Goal: Task Accomplishment & Management: Manage account settings

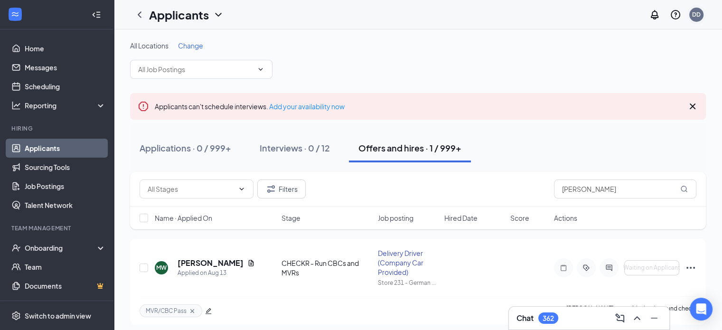
click at [696, 15] on div "DD" at bounding box center [696, 14] width 9 height 8
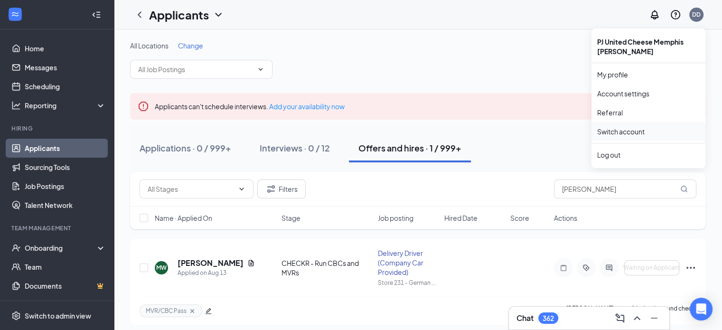
click at [625, 130] on link "Switch account" at bounding box center [620, 131] width 47 height 9
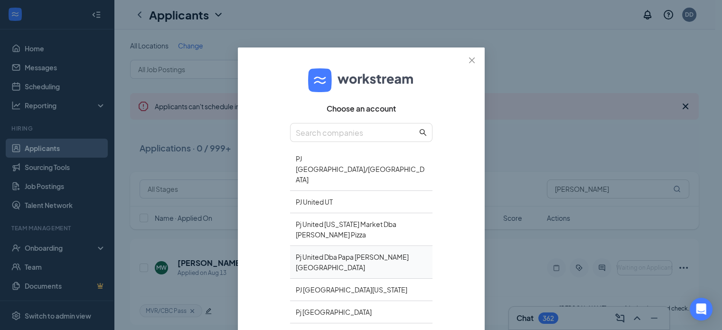
click at [382, 246] on div "Pj United Dba Papa Johns Hampton Roads" at bounding box center [361, 262] width 142 height 33
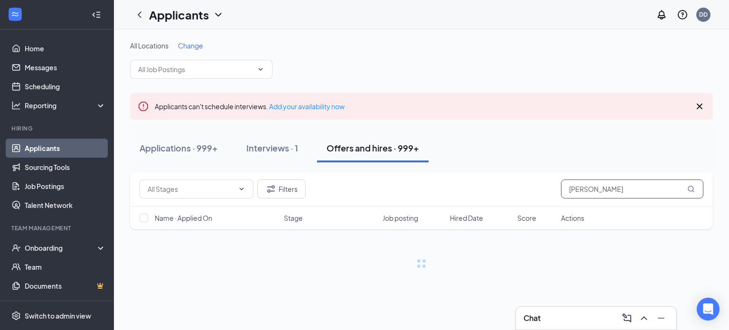
drag, startPoint x: 611, startPoint y: 188, endPoint x: 502, endPoint y: 179, distance: 109.5
click at [502, 179] on div "Filters [PERSON_NAME]" at bounding box center [421, 188] width 564 height 19
type input "[PERSON_NAME]"
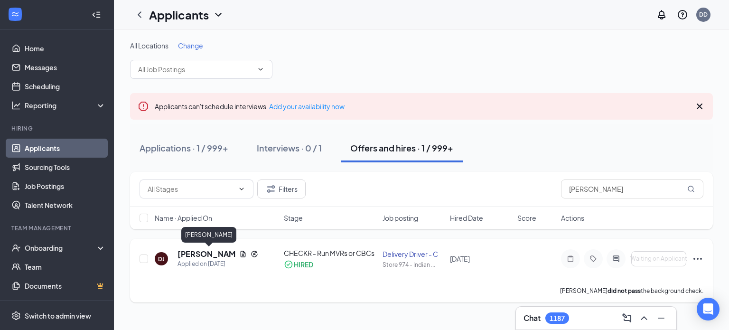
click at [216, 254] on h5 "[PERSON_NAME]" at bounding box center [206, 254] width 58 height 10
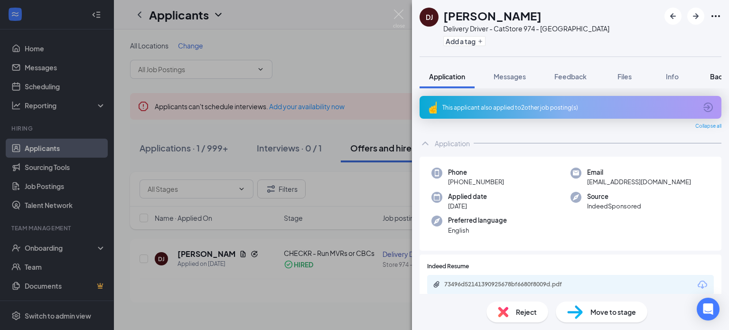
click at [714, 75] on span "Background" at bounding box center [729, 76] width 39 height 9
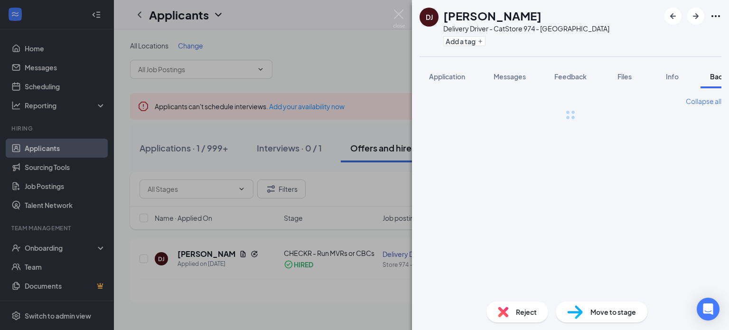
scroll to position [0, 38]
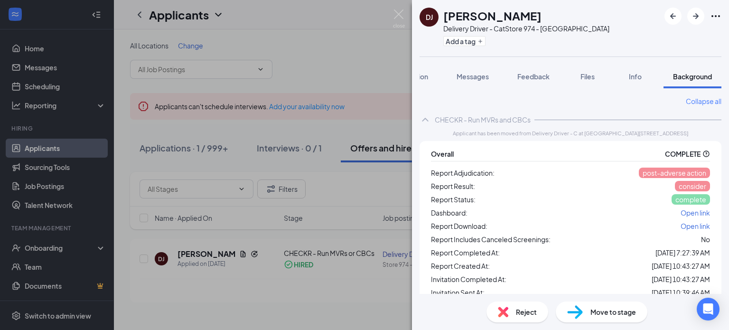
drag, startPoint x: 380, startPoint y: 60, endPoint x: 385, endPoint y: 45, distance: 16.1
click at [380, 58] on div "DJ [PERSON_NAME] Delivery Driver - C at Store 974 - [GEOGRAPHIC_DATA] Add a tag…" at bounding box center [364, 165] width 729 height 330
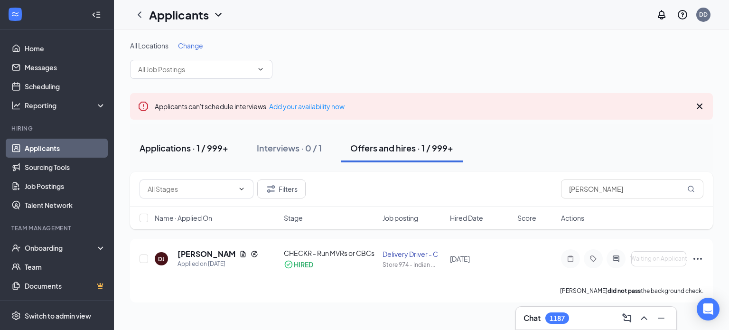
click at [196, 151] on div "Applications · 1 / 999+" at bounding box center [183, 148] width 89 height 12
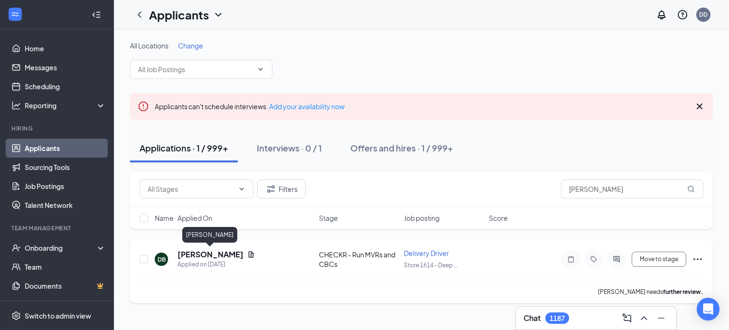
click at [214, 255] on h5 "[PERSON_NAME]" at bounding box center [210, 254] width 66 height 10
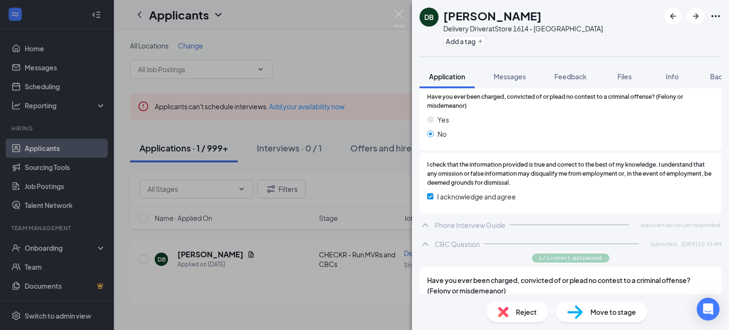
scroll to position [662, 0]
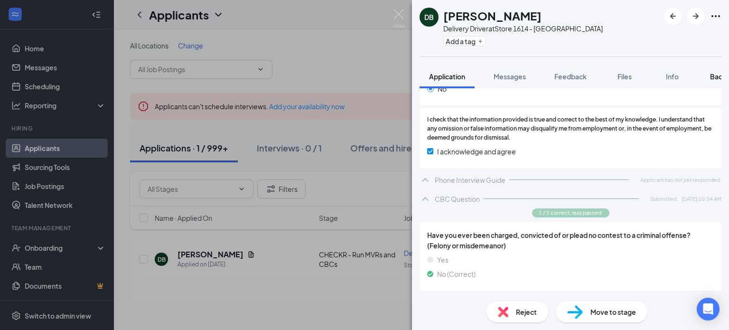
click at [713, 75] on span "Background" at bounding box center [729, 76] width 39 height 9
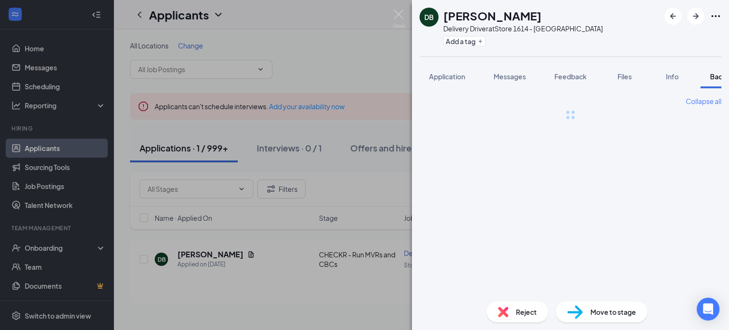
scroll to position [0, 38]
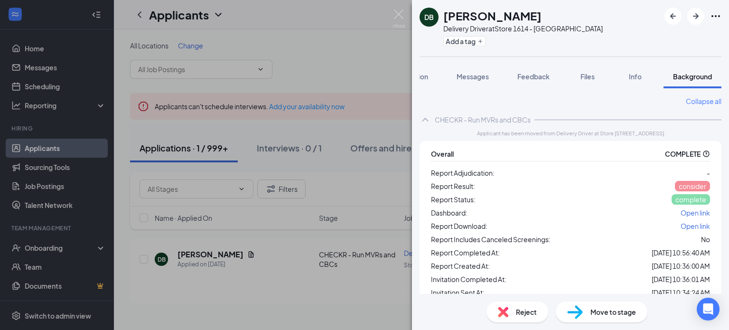
click at [689, 218] on div "Dashboard: Open link" at bounding box center [570, 212] width 279 height 11
click at [688, 213] on span "Open link" at bounding box center [694, 212] width 29 height 9
click at [463, 44] on button "Add a tag" at bounding box center [464, 41] width 42 height 10
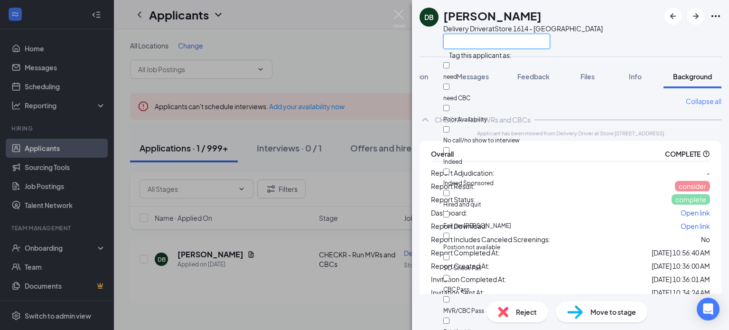
click at [463, 41] on input "text" at bounding box center [496, 41] width 107 height 15
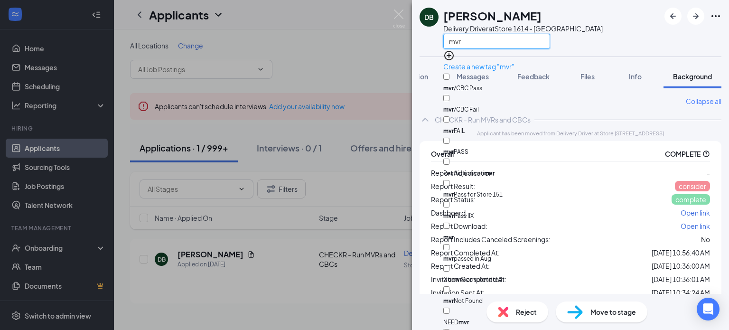
type input "mvr"
click at [449, 74] on input "mvr /CBC Pass" at bounding box center [446, 77] width 6 height 6
checkbox input "true"
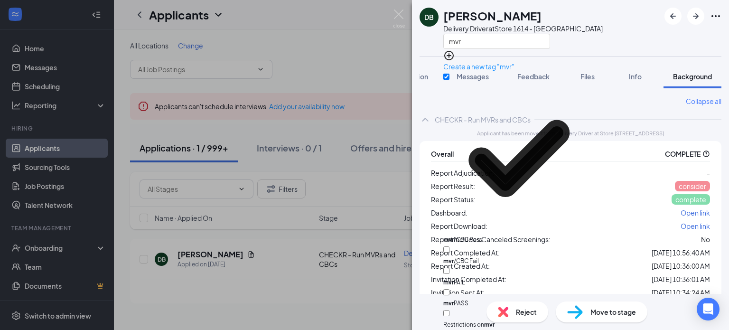
click at [313, 66] on div "DB [PERSON_NAME] Delivery Driver at Store 1614 - Deep Creek mvr Application Mes…" at bounding box center [364, 165] width 729 height 330
